Goal: Check status: Check status

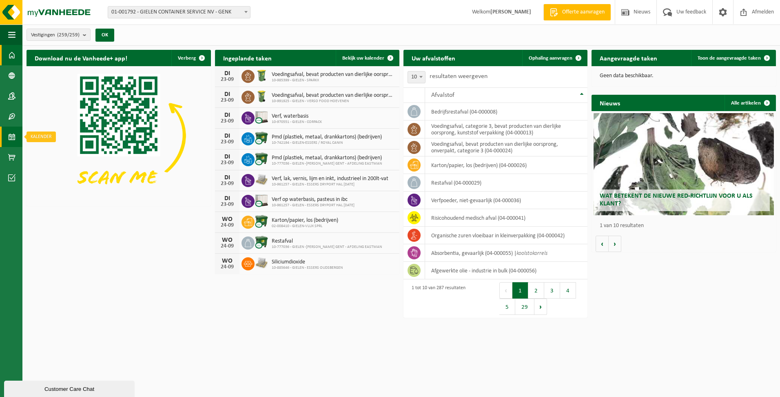
click at [11, 133] on span at bounding box center [11, 136] width 7 height 20
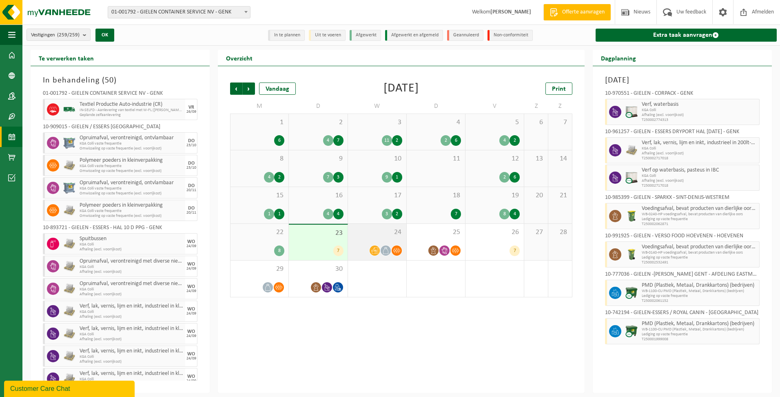
click at [361, 239] on div "24" at bounding box center [377, 242] width 58 height 36
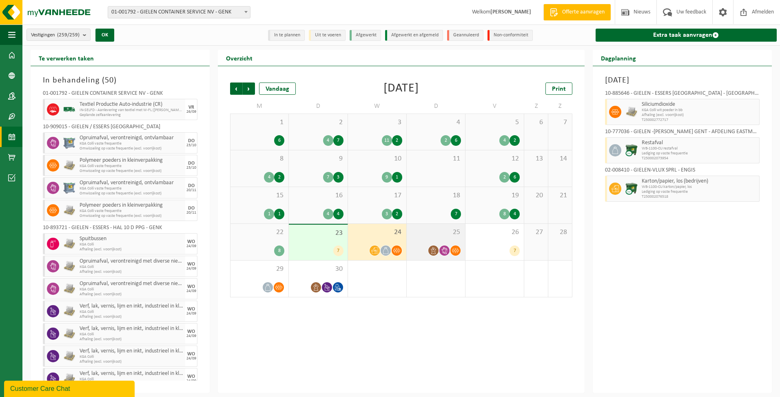
click at [445, 252] on icon at bounding box center [444, 250] width 7 height 7
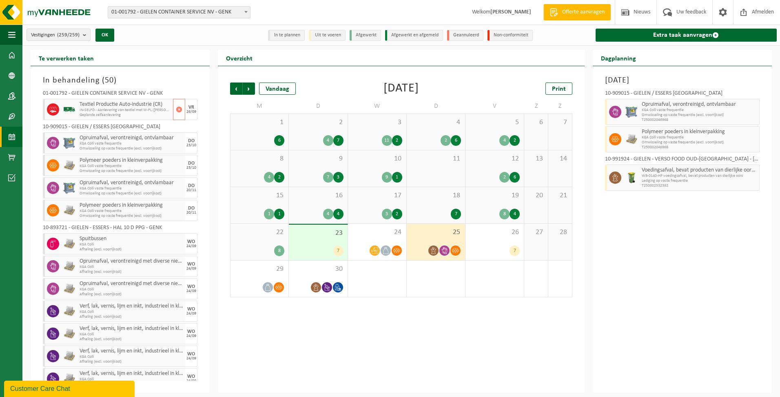
click at [151, 108] on span "IN-SELFD - Aanlevering van textiel met W-FL ([PERSON_NAME])" at bounding box center [125, 110] width 91 height 5
click at [16, 55] on link "Dashboard" at bounding box center [11, 55] width 22 height 20
